Goal: Transaction & Acquisition: Book appointment/travel/reservation

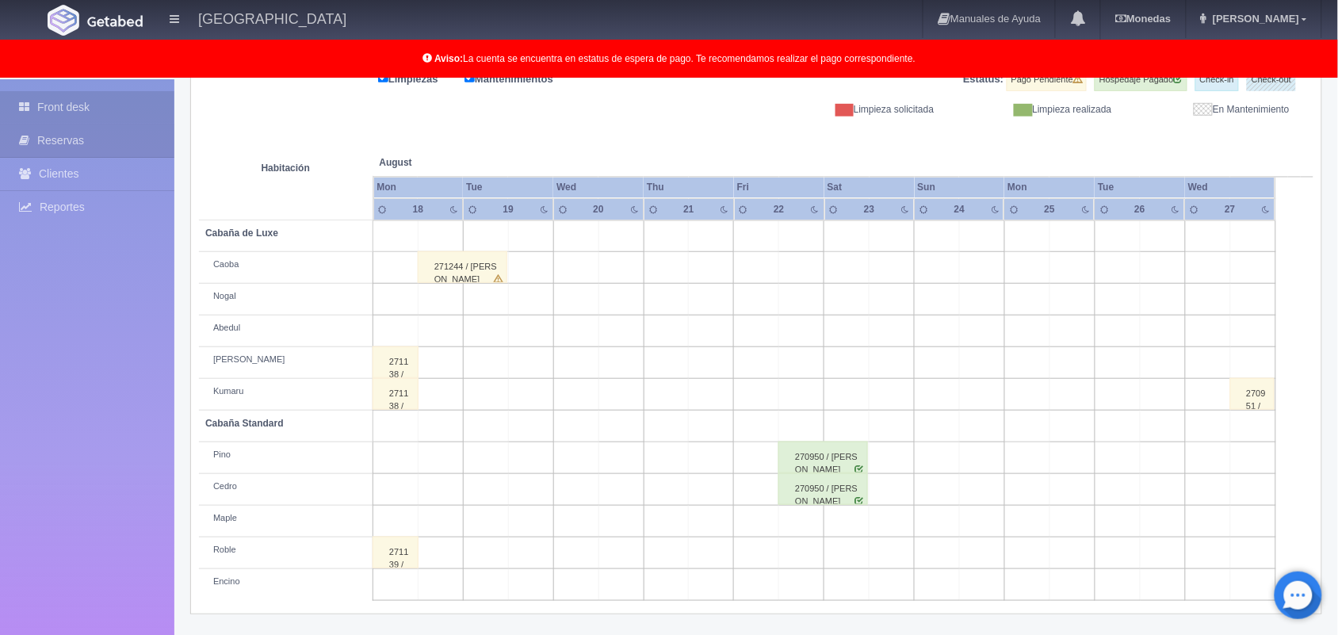
scroll to position [220, 0]
click at [930, 231] on td at bounding box center [936, 236] width 45 height 32
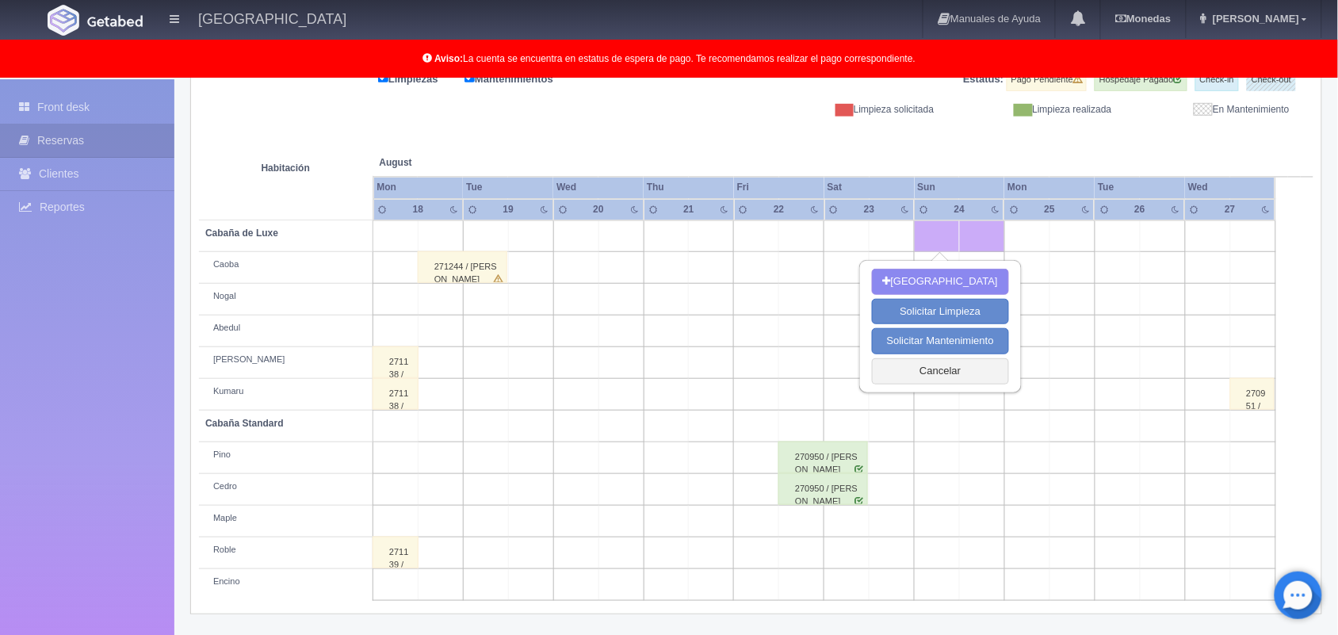
click at [930, 231] on td at bounding box center [936, 236] width 45 height 32
click at [948, 285] on button "[GEOGRAPHIC_DATA]" at bounding box center [940, 282] width 137 height 26
type input "[DATE]"
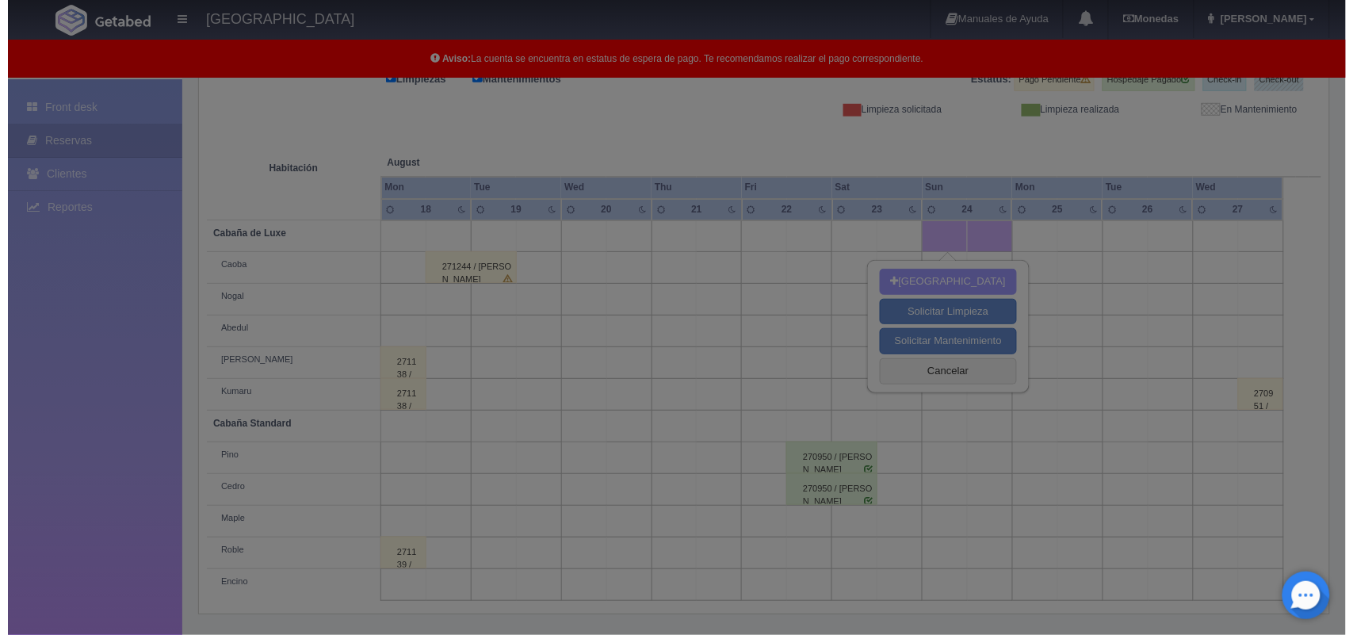
scroll to position [220, 0]
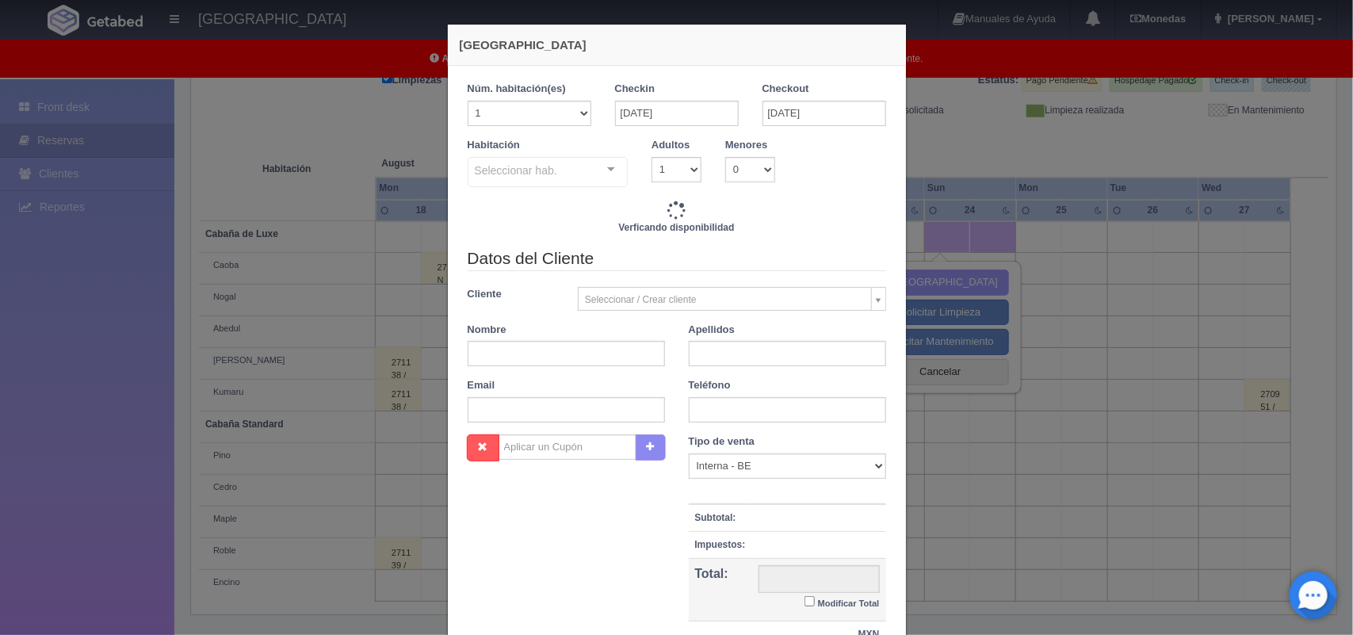
checkbox input "false"
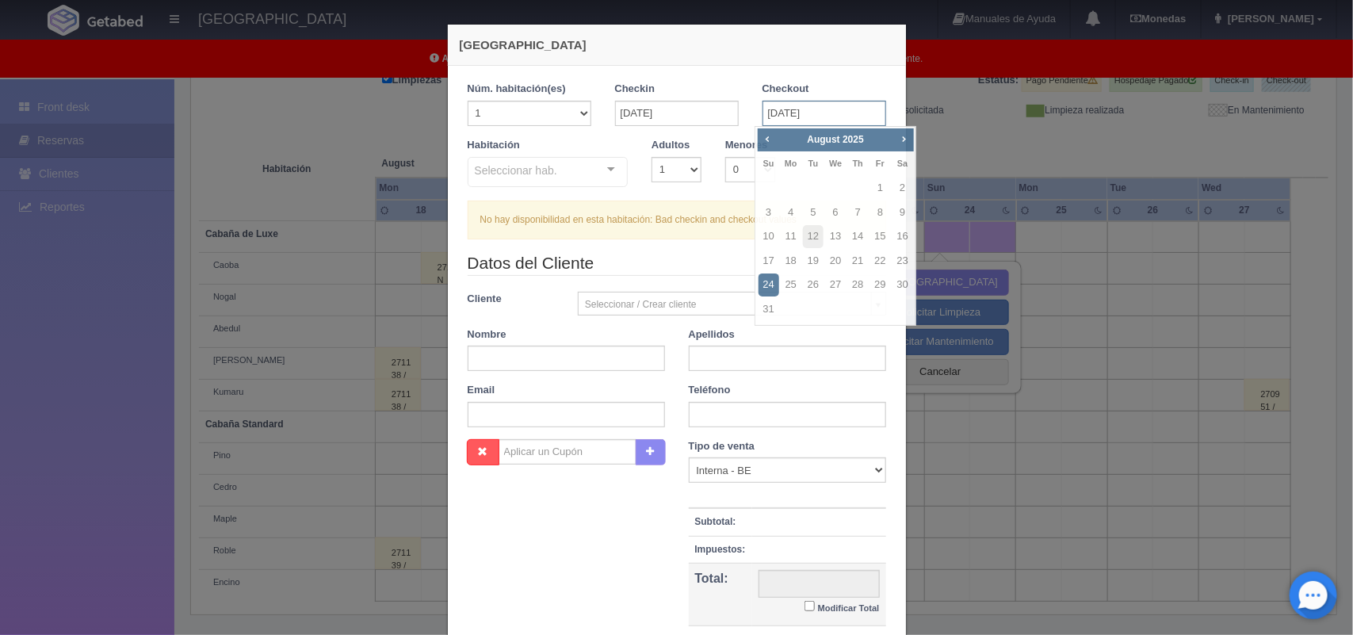
click at [844, 115] on input "[DATE]" at bounding box center [824, 113] width 124 height 25
click at [791, 282] on link "25" at bounding box center [791, 284] width 21 height 23
type input "[DATE]"
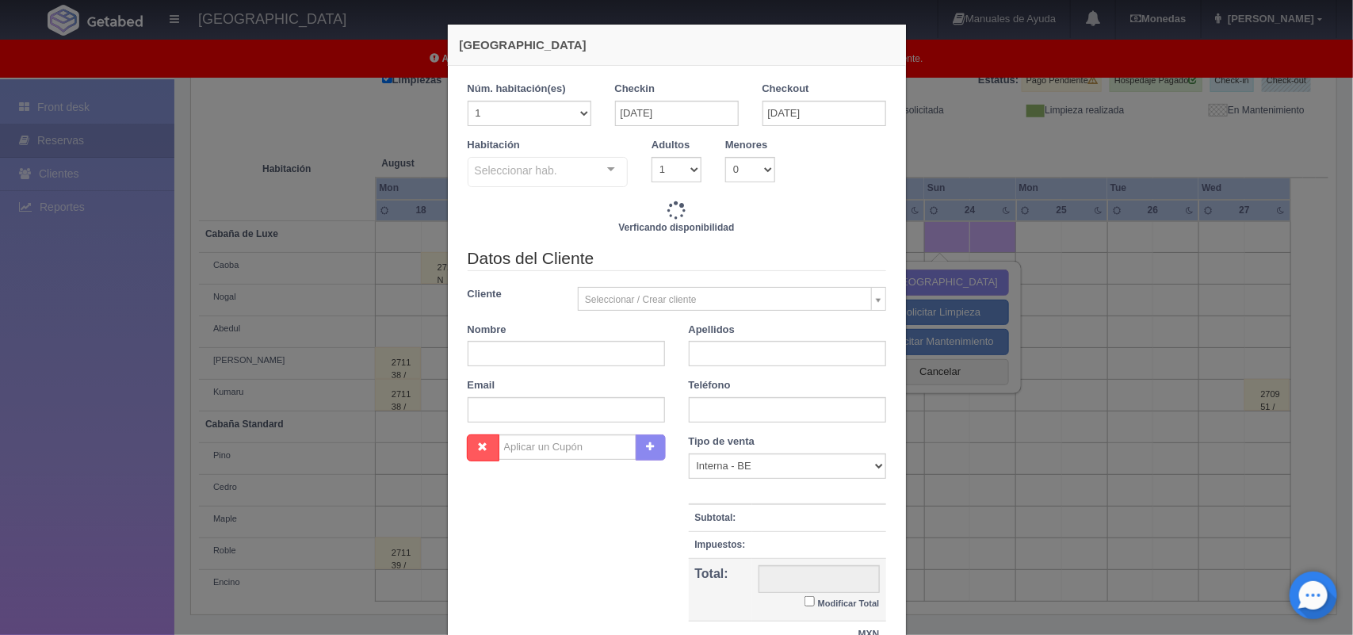
checkbox input "false"
type input "1800.00"
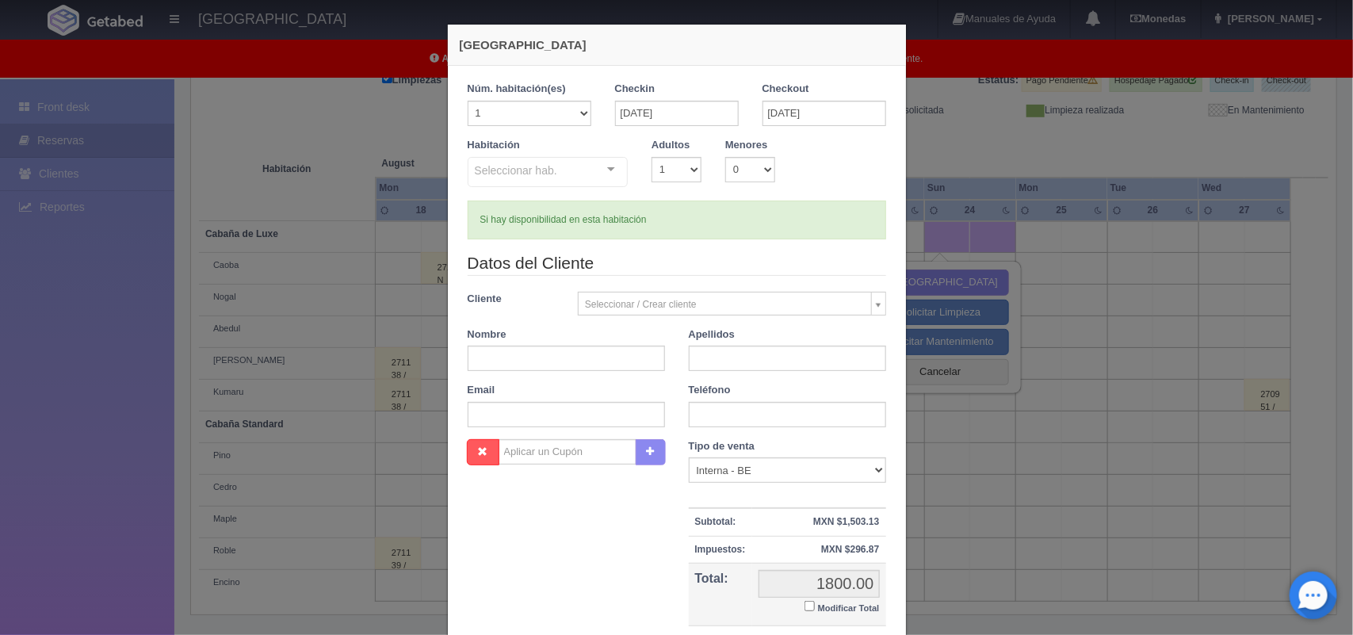
checkbox input "false"
click at [606, 165] on div at bounding box center [611, 170] width 32 height 24
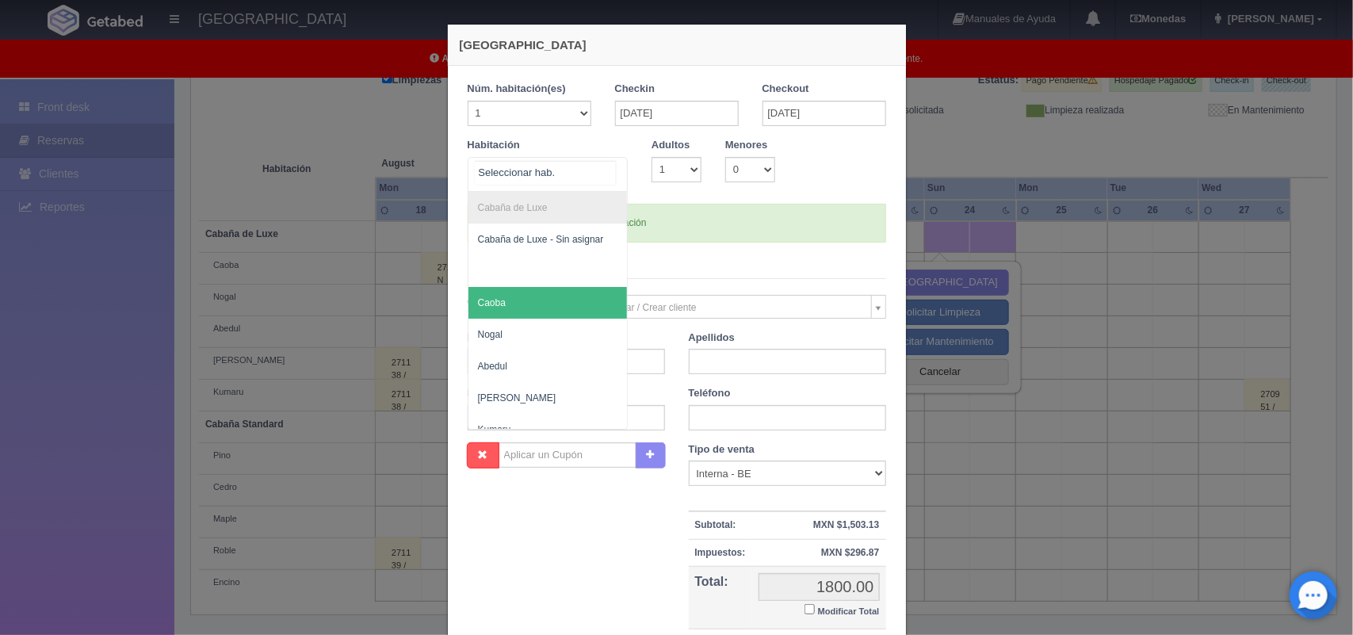
click at [567, 291] on span "Caoba" at bounding box center [547, 303] width 159 height 32
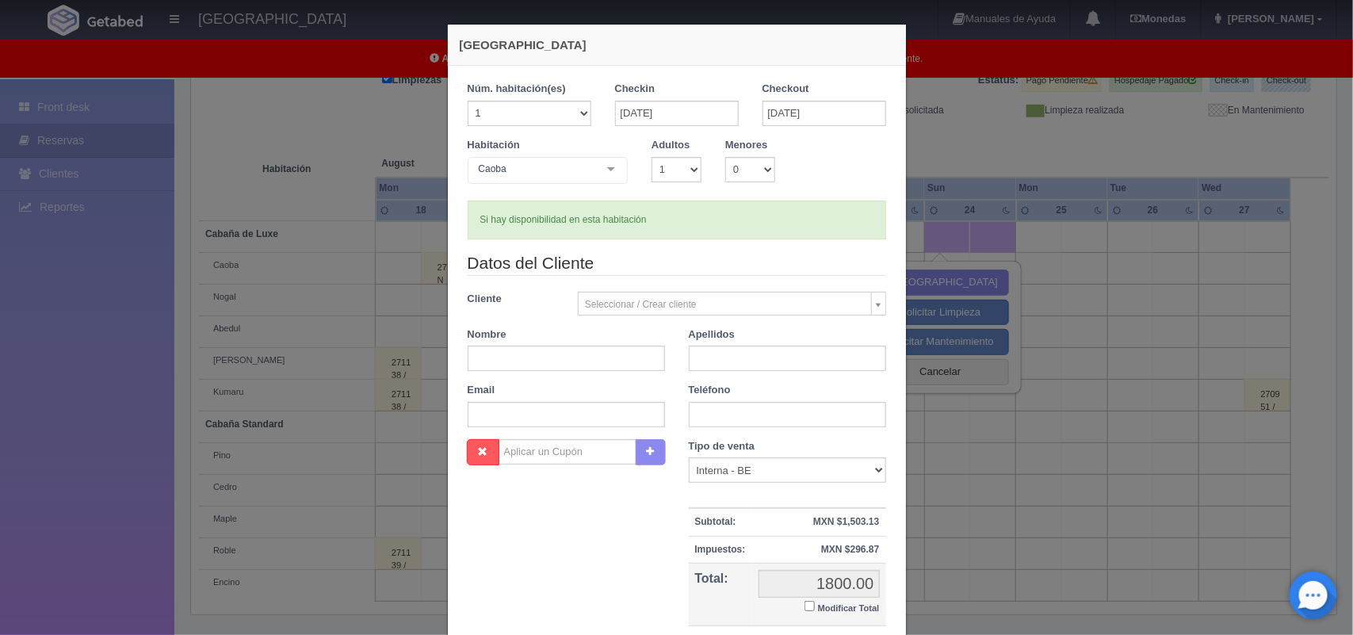
checkbox input "false"
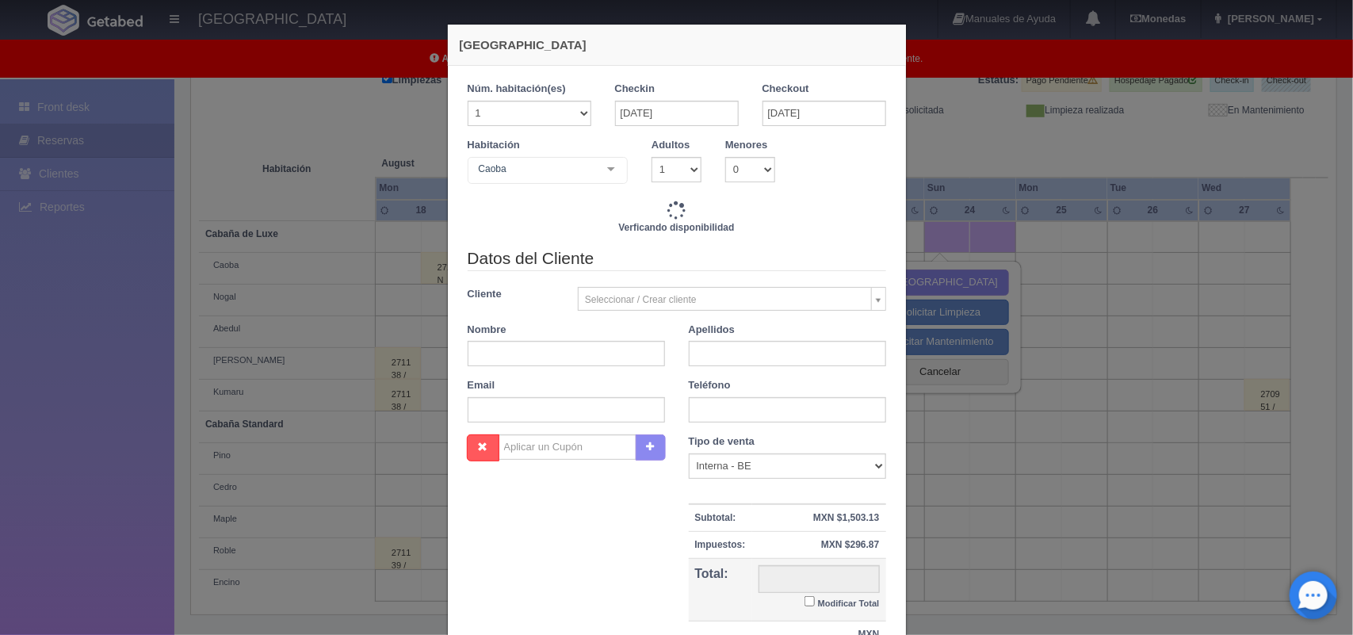
type input "1800.00"
checkbox input "false"
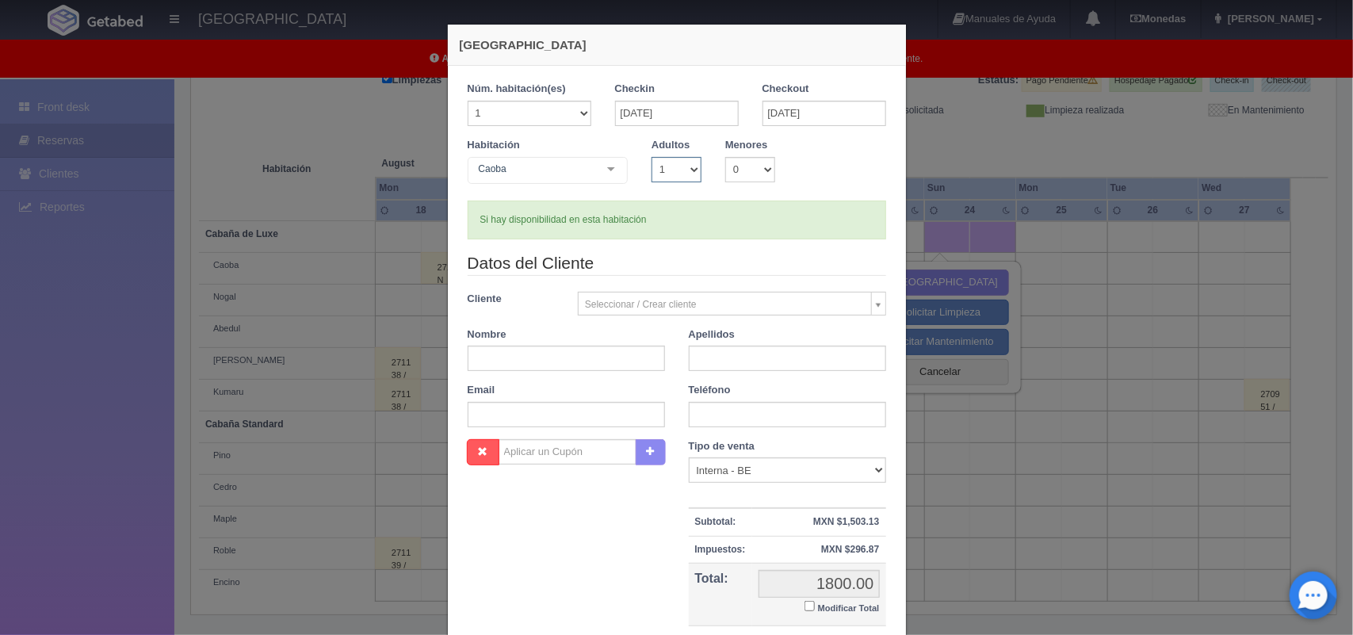
click at [682, 170] on select "1 2 3 4 5 6 7 8 9 10" at bounding box center [676, 169] width 50 height 25
select select "2"
click at [651, 157] on select "1 2 3 4 5 6 7 8 9 10" at bounding box center [676, 169] width 50 height 25
checkbox input "false"
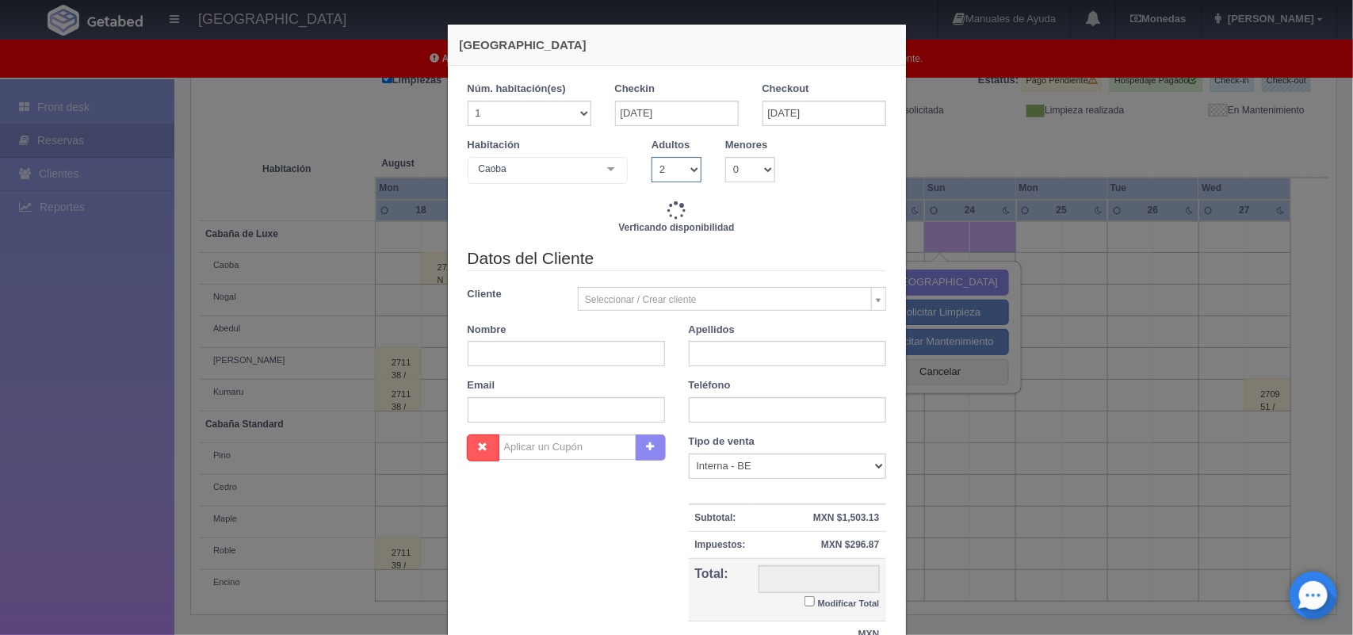
type input "1800.00"
checkbox input "false"
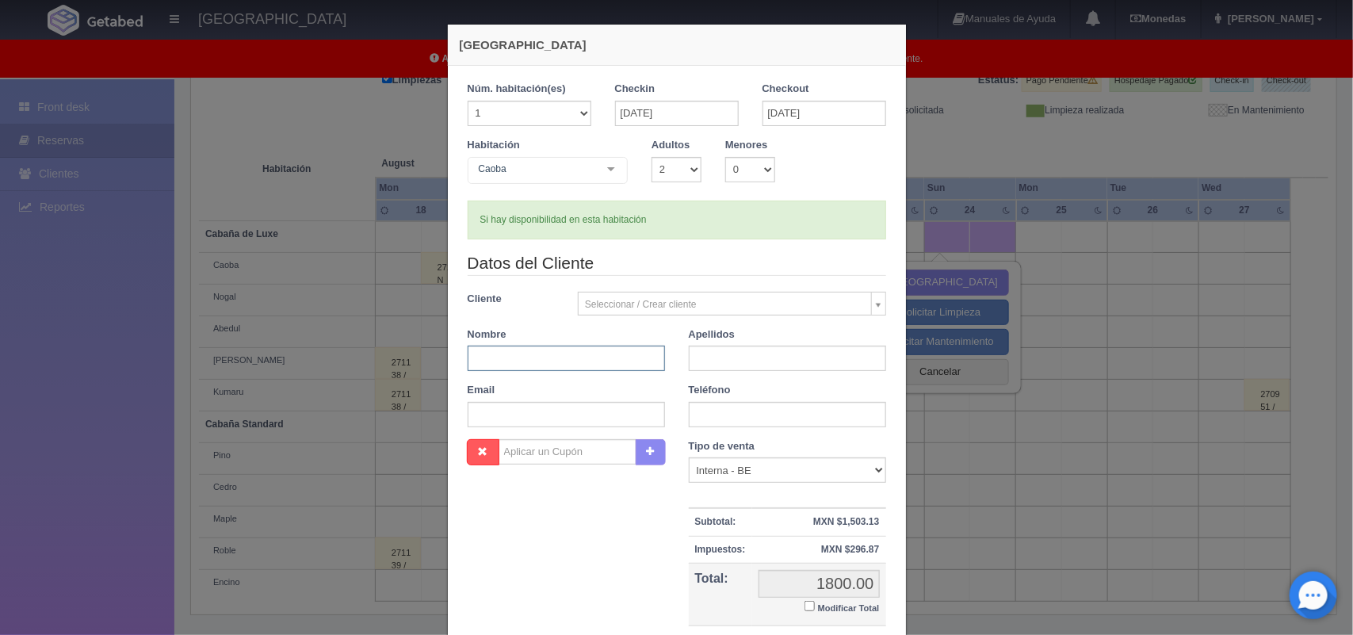
click at [497, 357] on input "text" at bounding box center [566, 358] width 197 height 25
type input "Dulce Cristal"
click at [695, 361] on input "text" at bounding box center [787, 358] width 197 height 25
type input "[PERSON_NAME]"
click at [610, 418] on input "text" at bounding box center [566, 414] width 197 height 25
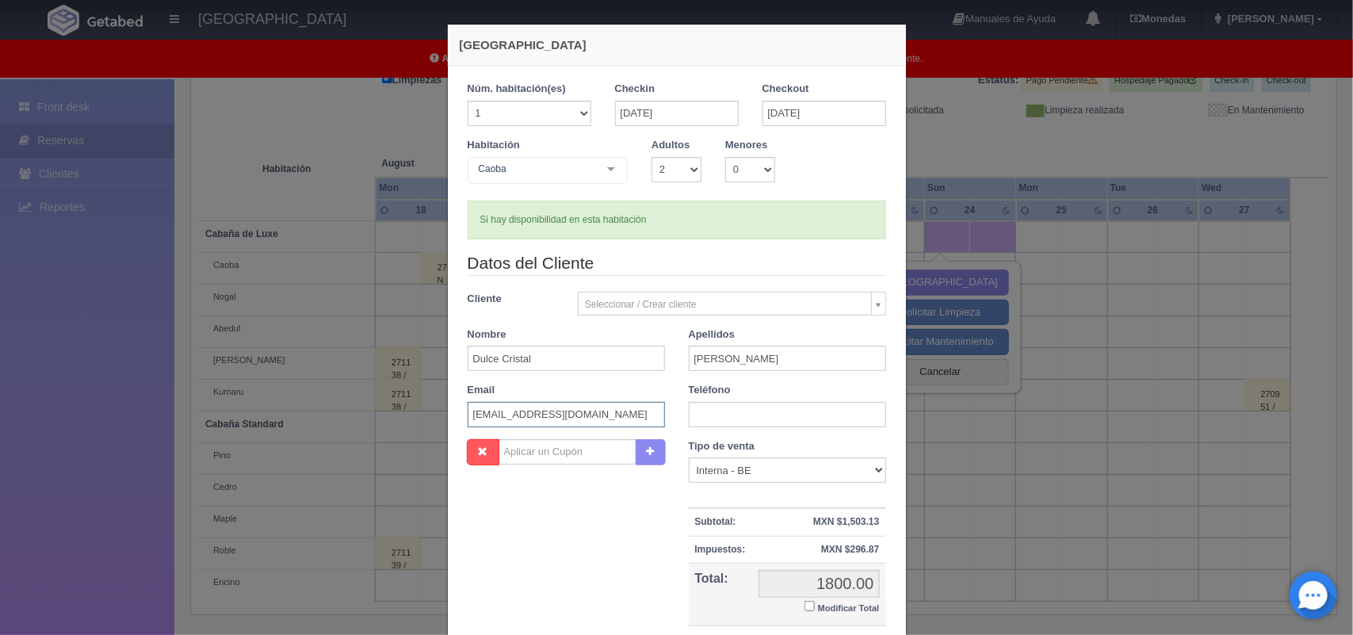
type input "[EMAIL_ADDRESS][DOMAIN_NAME]"
click at [699, 418] on input "text" at bounding box center [787, 414] width 197 height 25
type input "5519003818"
click at [824, 586] on input "1800.00" at bounding box center [818, 584] width 121 height 28
click at [841, 609] on small "Modificar Total" at bounding box center [849, 608] width 62 height 10
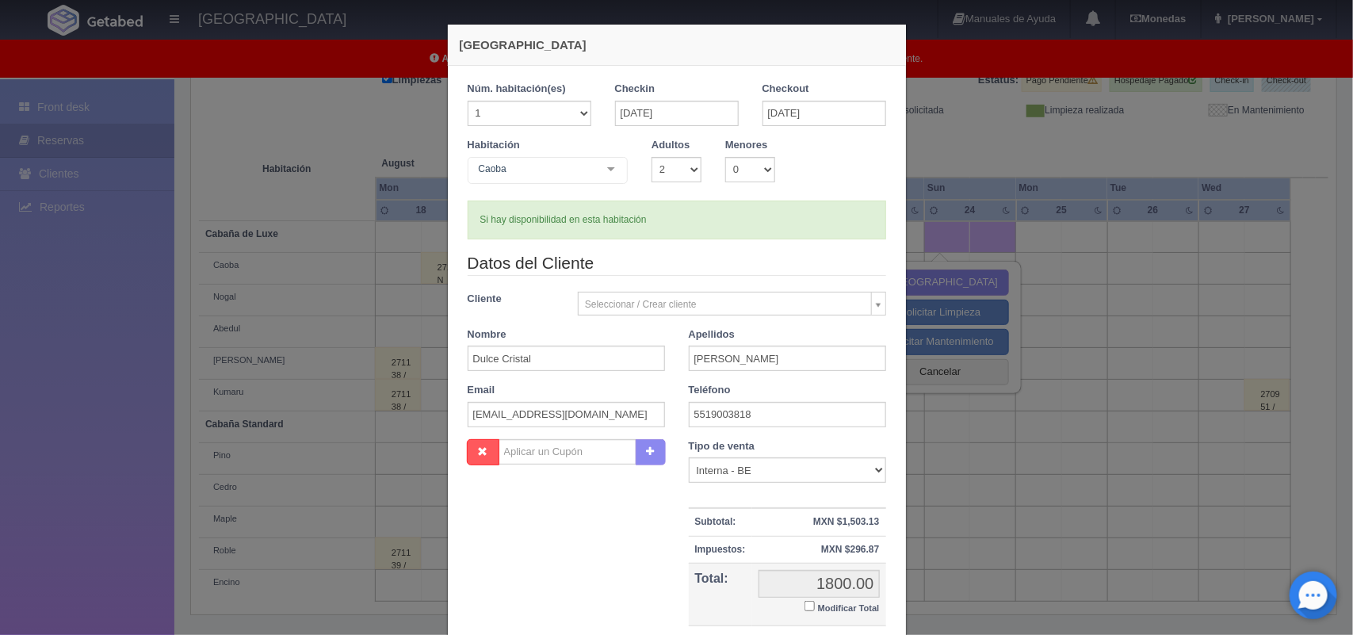
click at [815, 609] on input "Modificar Total" at bounding box center [809, 606] width 10 height 10
checkbox input "true"
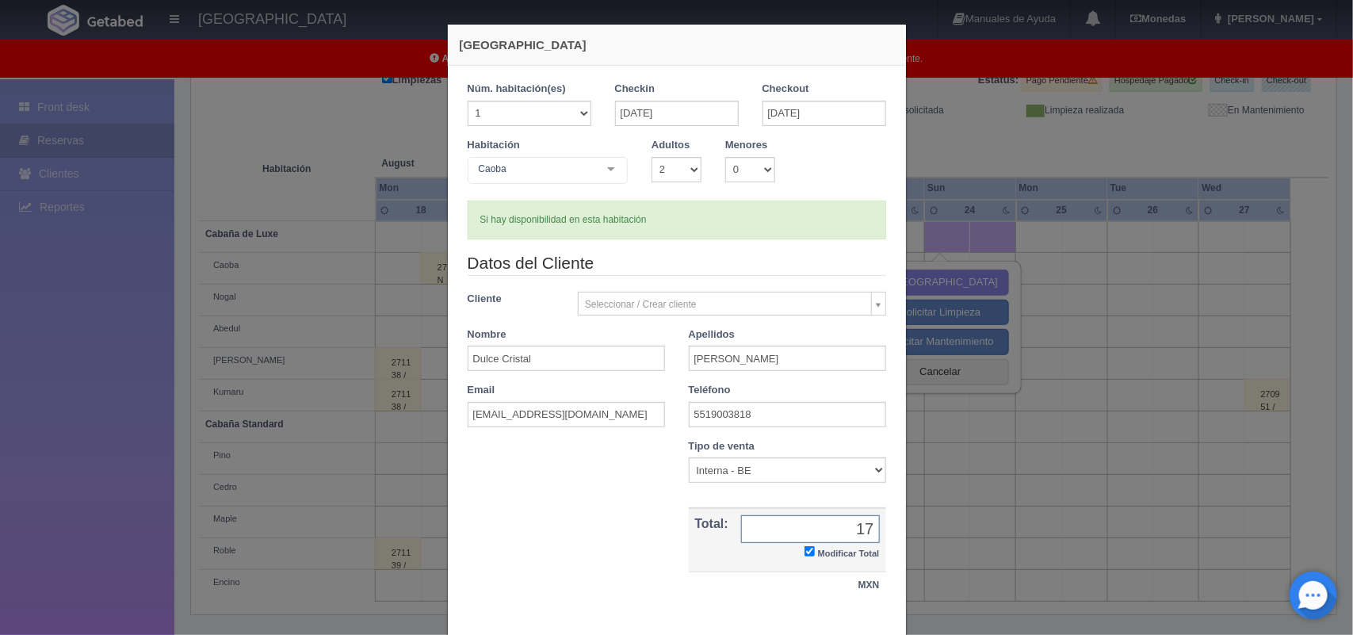
type input "1700.00"
click at [895, 626] on div "1 Núm. habitación(es) 1 2 3 4 5 6 7 8 9 10 11 12 13 14 15 16 17 18 19 20 Checki…" at bounding box center [677, 348] width 458 height 565
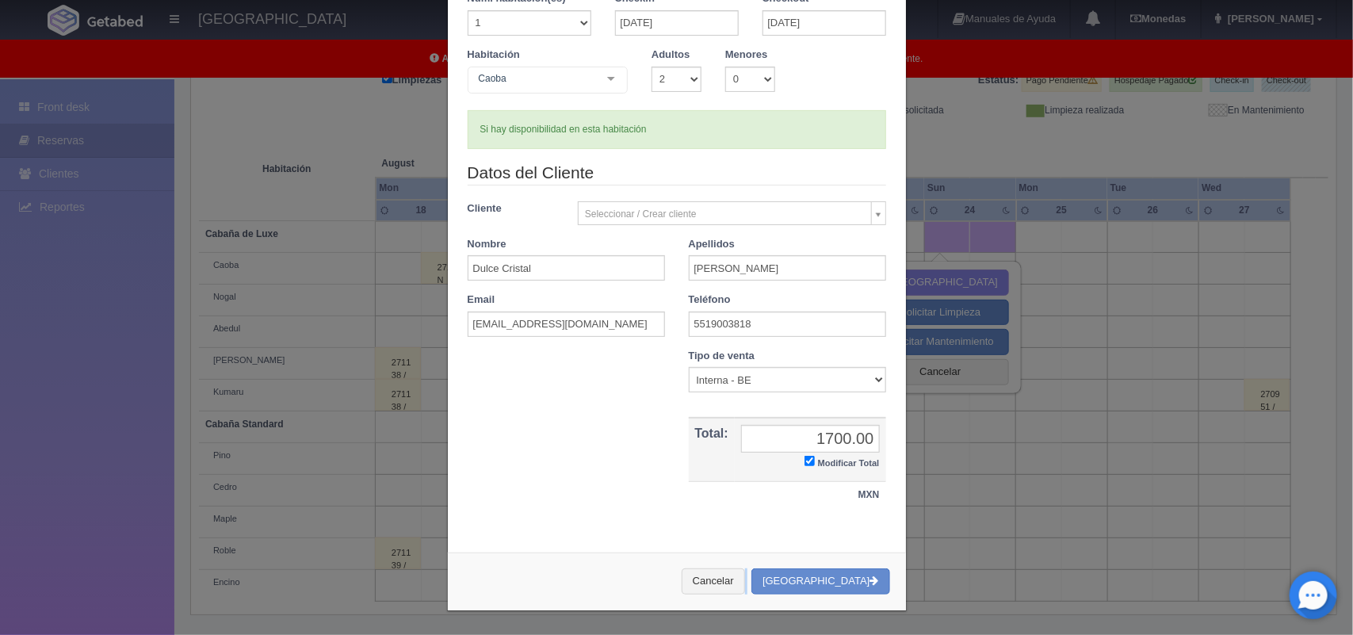
click at [895, 626] on div "[GEOGRAPHIC_DATA] 1 Núm. habitación(es) 1 2 3 4 5 6 7 8 9 10 11 12 13 14 15 16 …" at bounding box center [676, 272] width 475 height 725
click at [872, 372] on select "Correo Electronico Interna - BE Llamada OTA Externa Otro WALK IN" at bounding box center [787, 379] width 197 height 25
click at [689, 367] on select "Correo Electronico Interna - BE Llamada OTA Externa Otro WALK IN" at bounding box center [787, 379] width 197 height 25
click at [853, 575] on button "[GEOGRAPHIC_DATA]" at bounding box center [820, 581] width 138 height 26
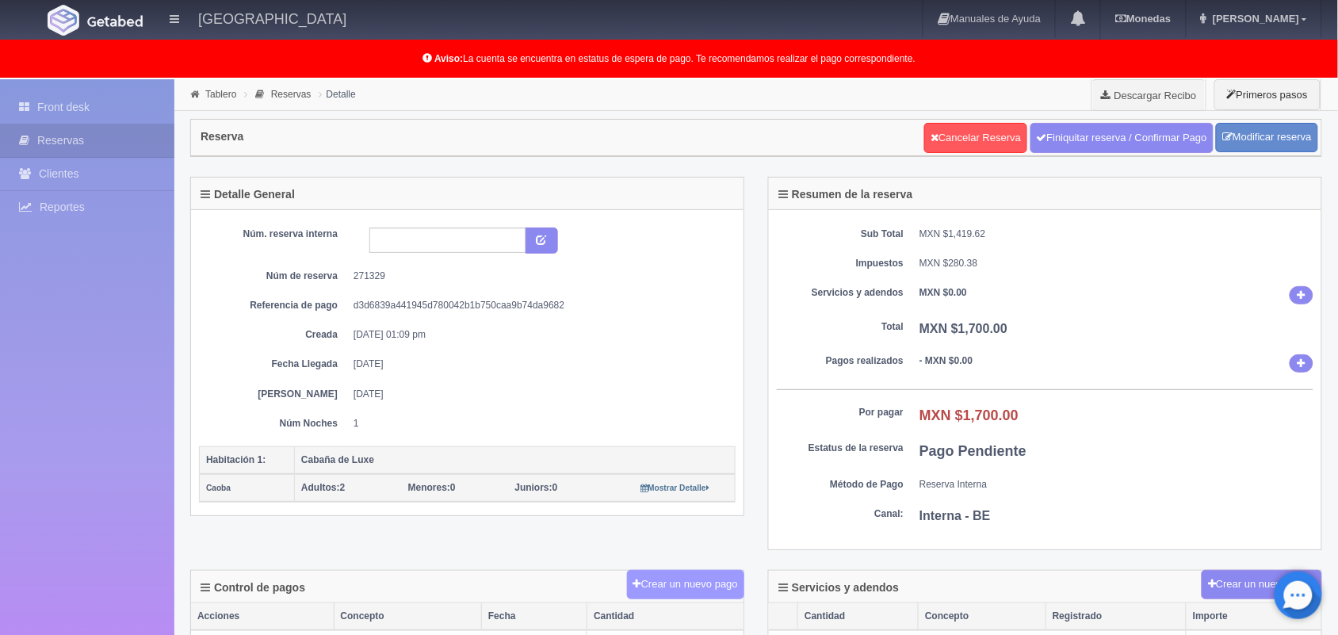
click at [659, 583] on button "Crear un nuevo pago" at bounding box center [685, 584] width 117 height 29
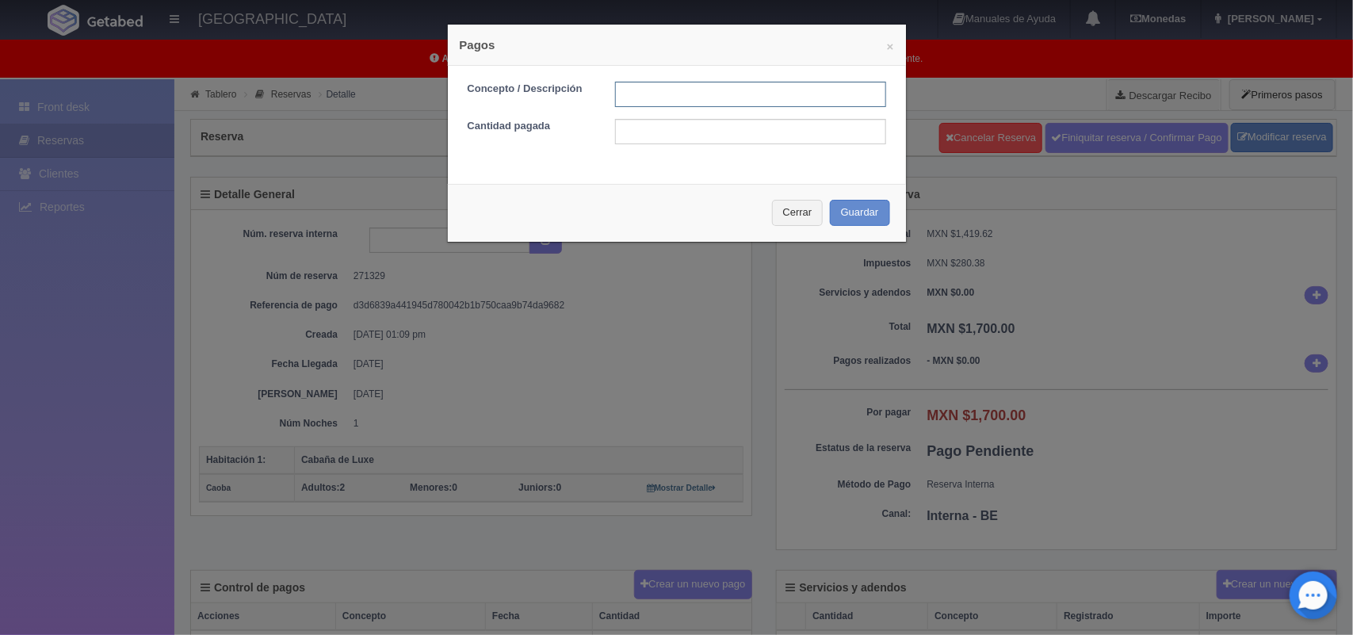
click at [624, 99] on input "text" at bounding box center [750, 94] width 271 height 25
type input "Pago transferencia"
click at [671, 136] on input "text" at bounding box center [750, 131] width 271 height 25
click at [680, 137] on input "text" at bounding box center [750, 131] width 271 height 25
type input "1700.00"
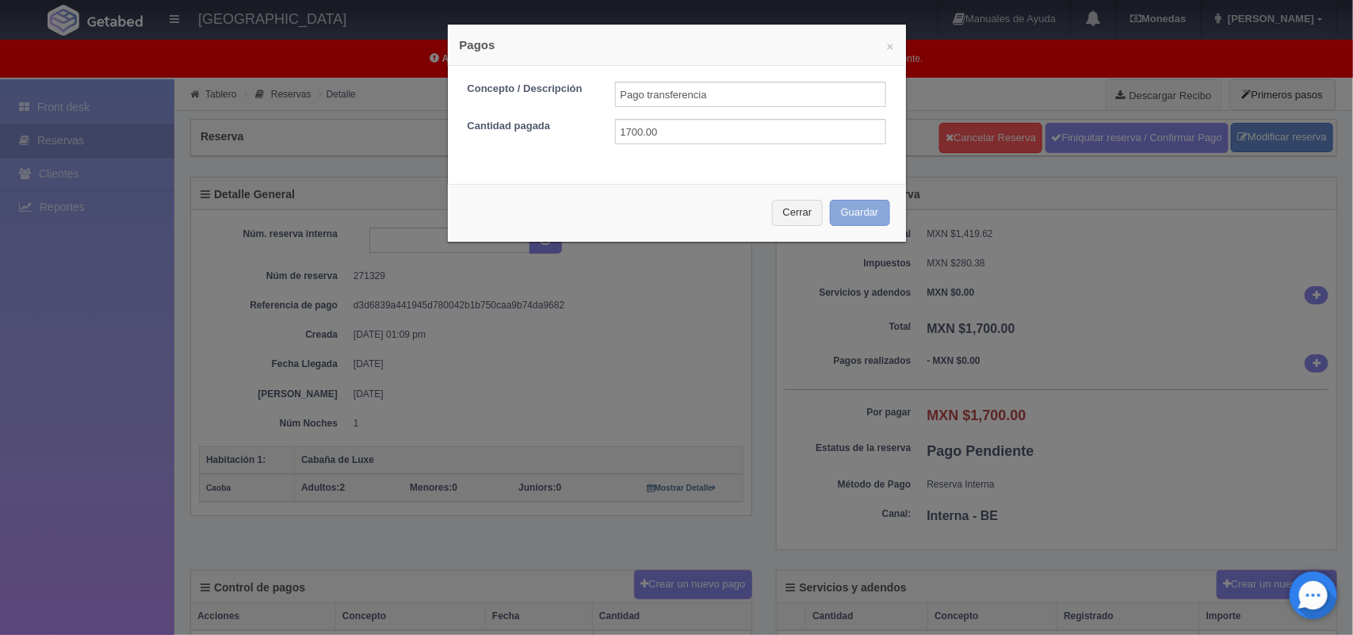
click at [860, 211] on button "Guardar" at bounding box center [860, 213] width 60 height 26
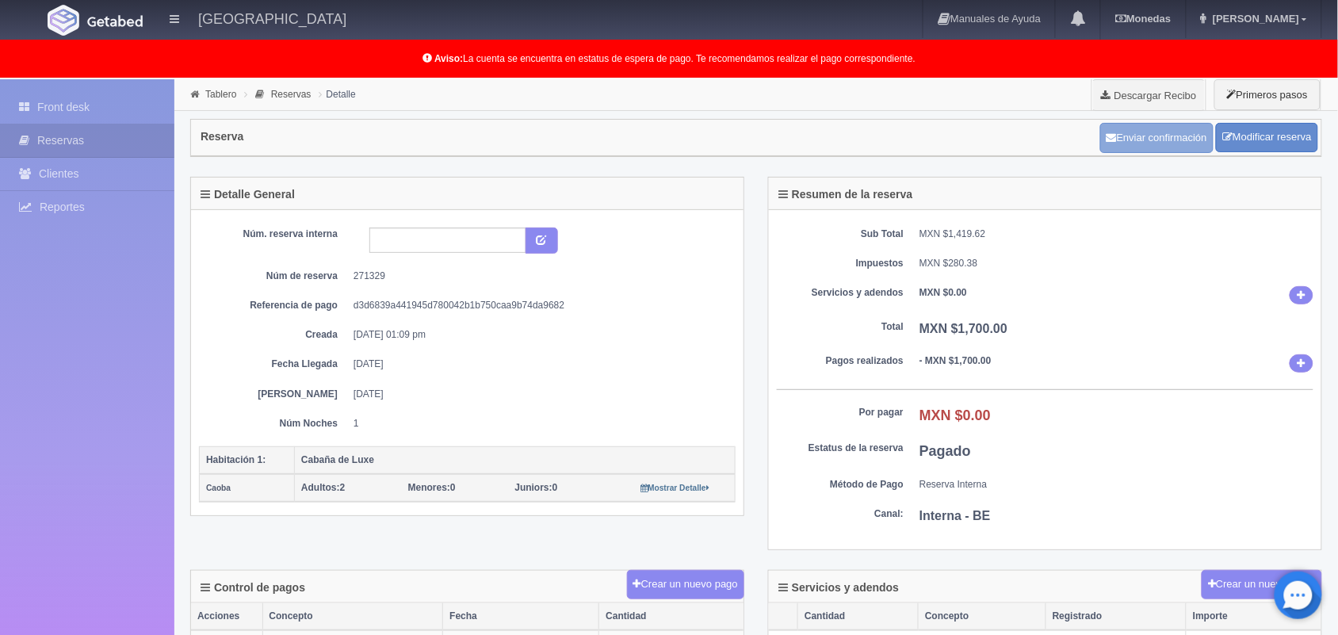
click at [1163, 136] on button "Enviar confirmación" at bounding box center [1156, 138] width 113 height 30
